Goal: Information Seeking & Learning: Learn about a topic

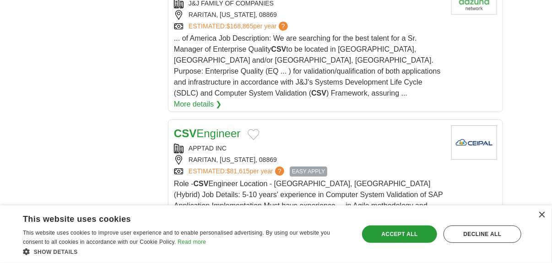
scroll to position [1191, 0]
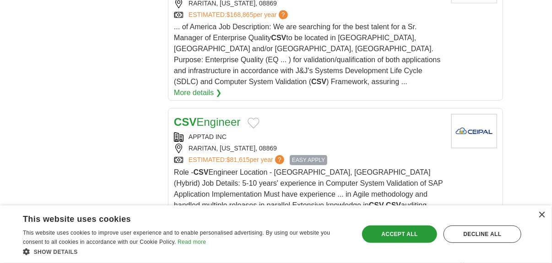
click at [217, 116] on link "CSV Engineer" at bounding box center [207, 122] width 66 height 12
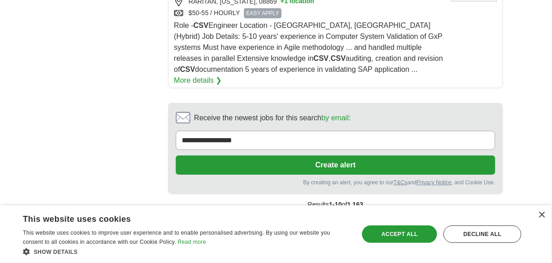
scroll to position [1475, 0]
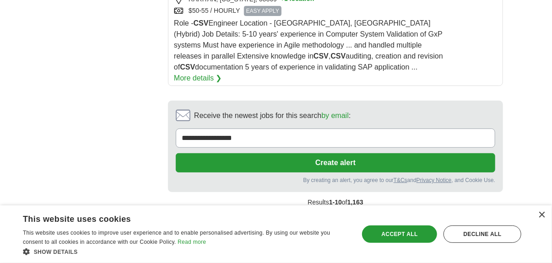
click at [263, 213] on link "2" at bounding box center [263, 222] width 16 height 19
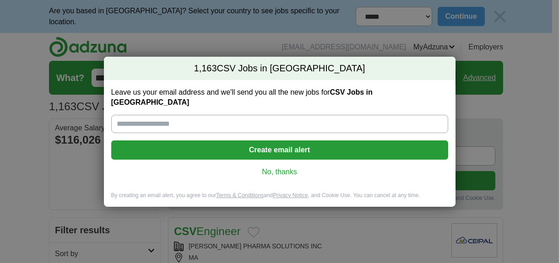
click at [290, 167] on link "No, thanks" at bounding box center [279, 172] width 322 height 10
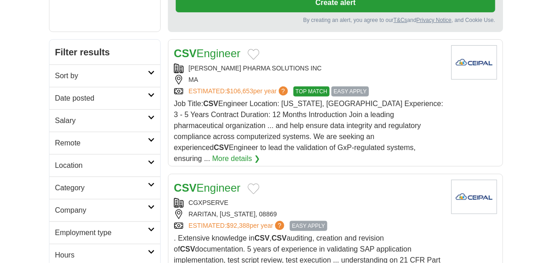
scroll to position [178, 0]
click at [228, 47] on link "CSV Engineer" at bounding box center [207, 53] width 66 height 12
